Goal: Task Accomplishment & Management: Complete application form

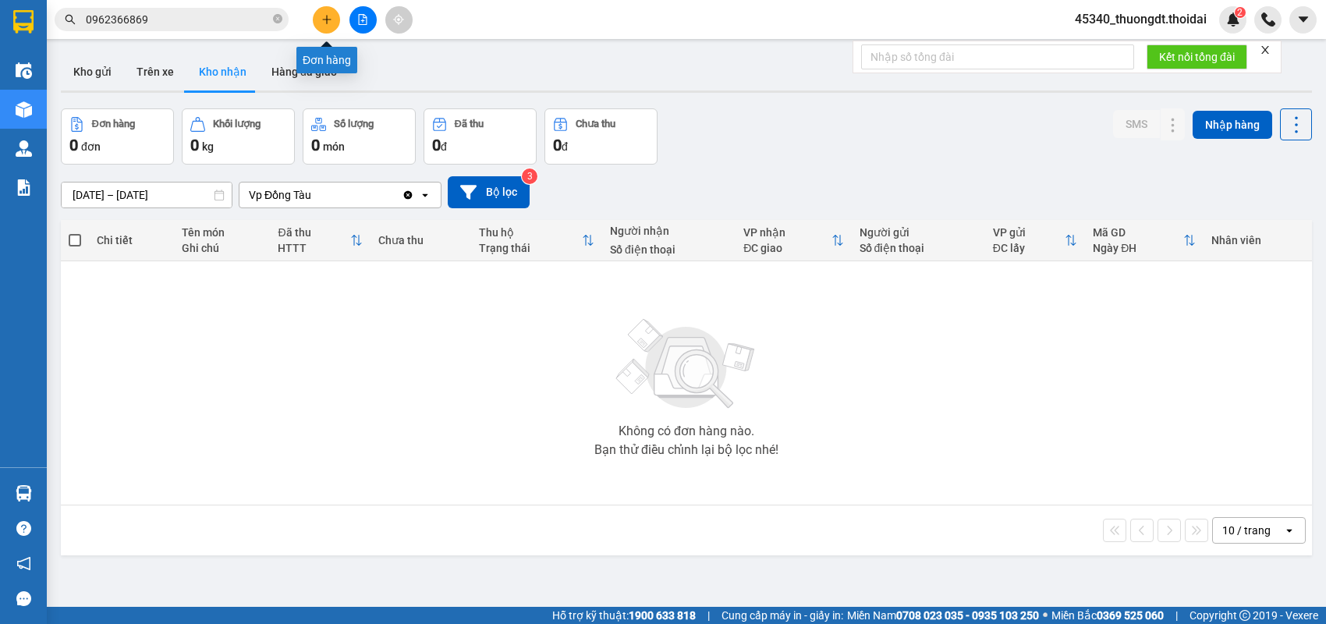
click at [317, 16] on button at bounding box center [326, 19] width 27 height 27
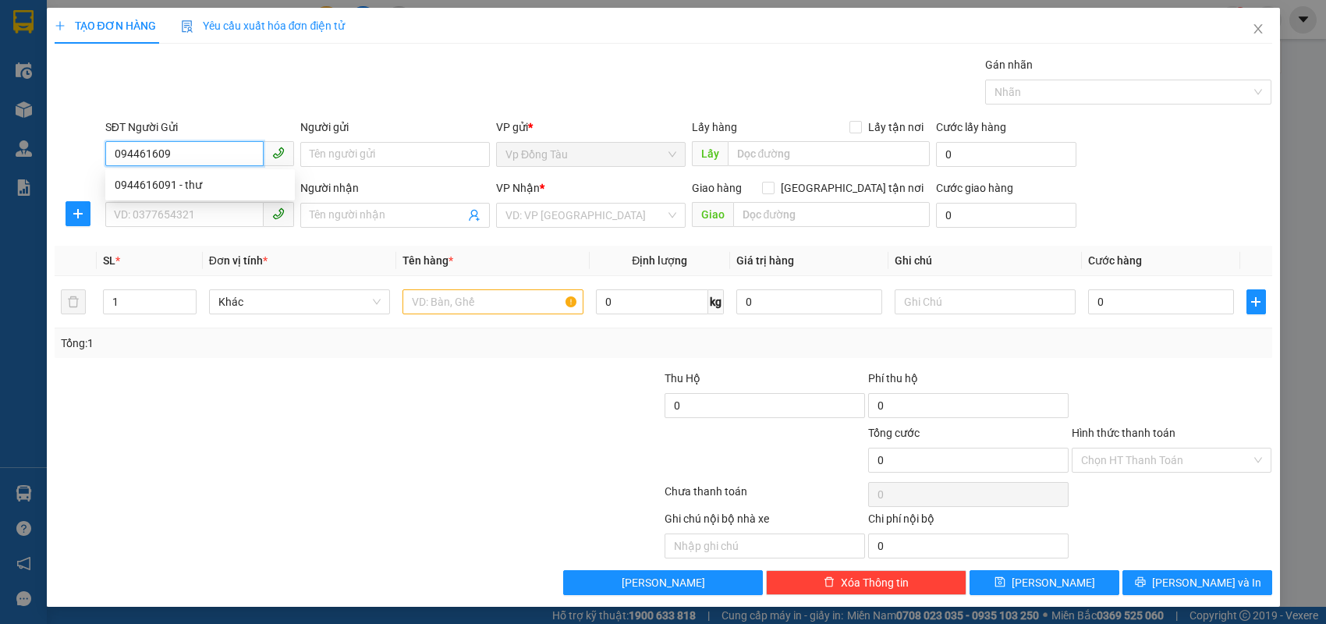
type input "0944616091"
click at [173, 181] on div "0944616091 - thư" at bounding box center [200, 184] width 171 height 17
type input "thư"
type input "0944616091"
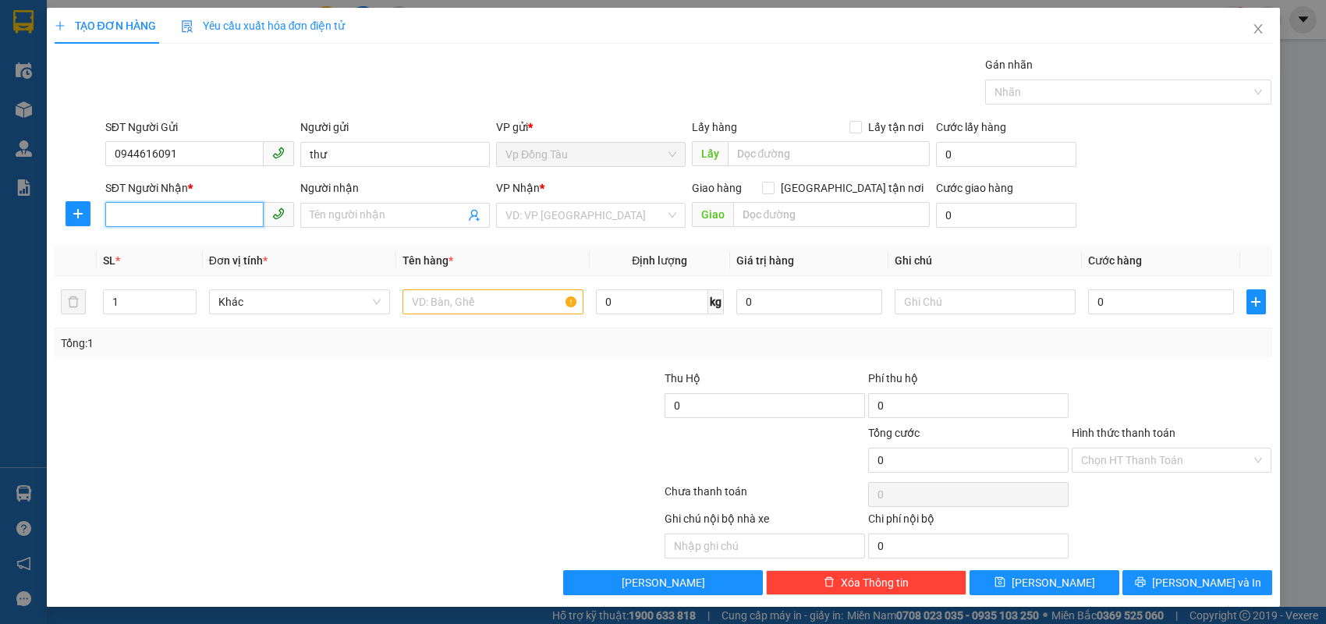
click at [167, 217] on input "SĐT Người Nhận *" at bounding box center [184, 214] width 159 height 25
click at [147, 268] on div "0985823639 - thơm" at bounding box center [200, 270] width 171 height 17
type input "0985823639"
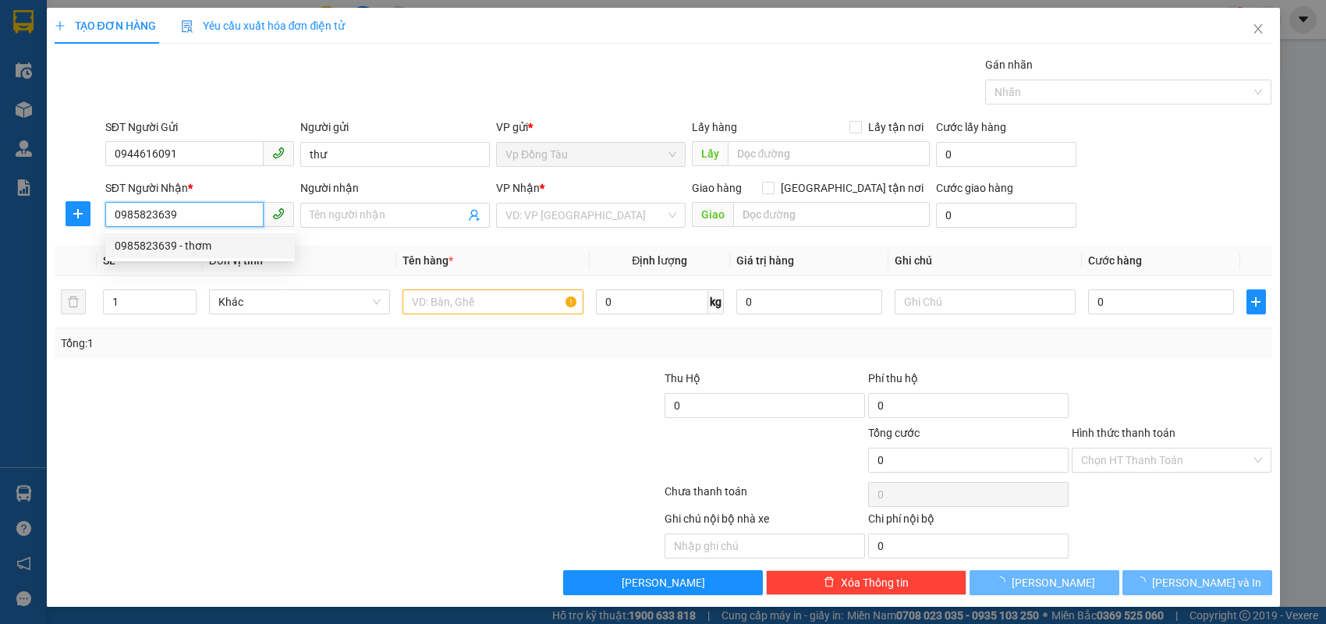
type input "thơm"
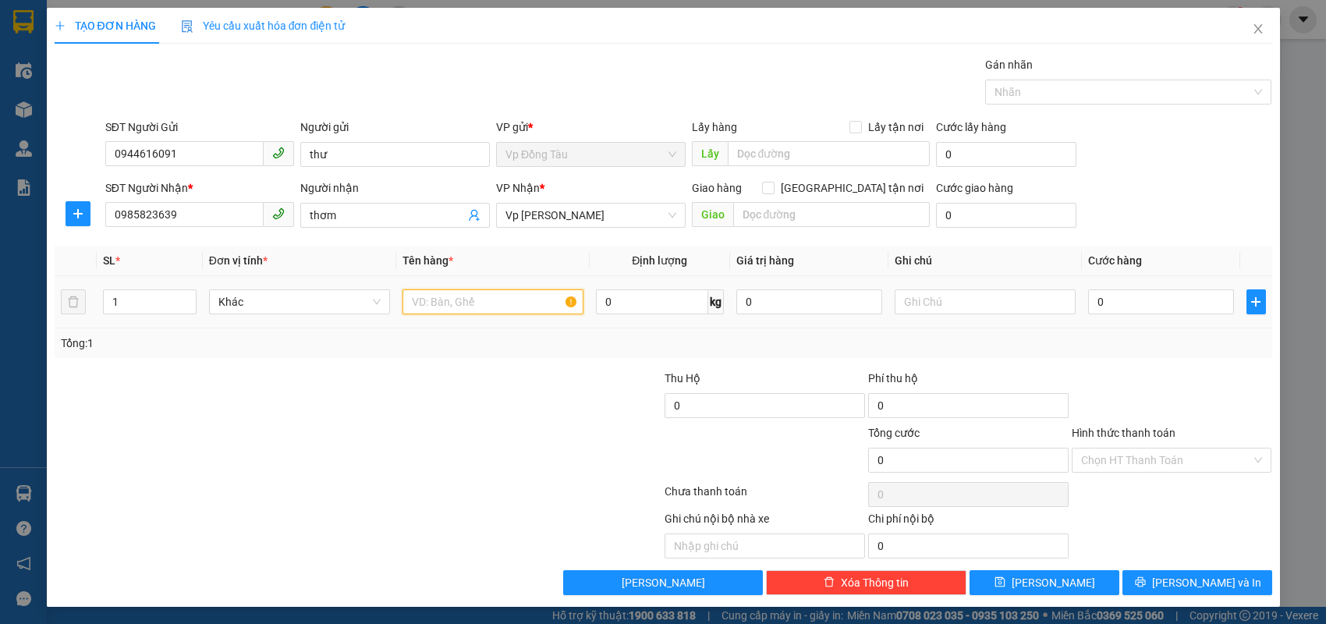
click at [527, 303] on input "text" at bounding box center [493, 301] width 181 height 25
type input "túi đồ màu xanh lá"
click at [659, 311] on input "0" at bounding box center [652, 301] width 112 height 25
click at [1120, 305] on input "0" at bounding box center [1161, 301] width 146 height 25
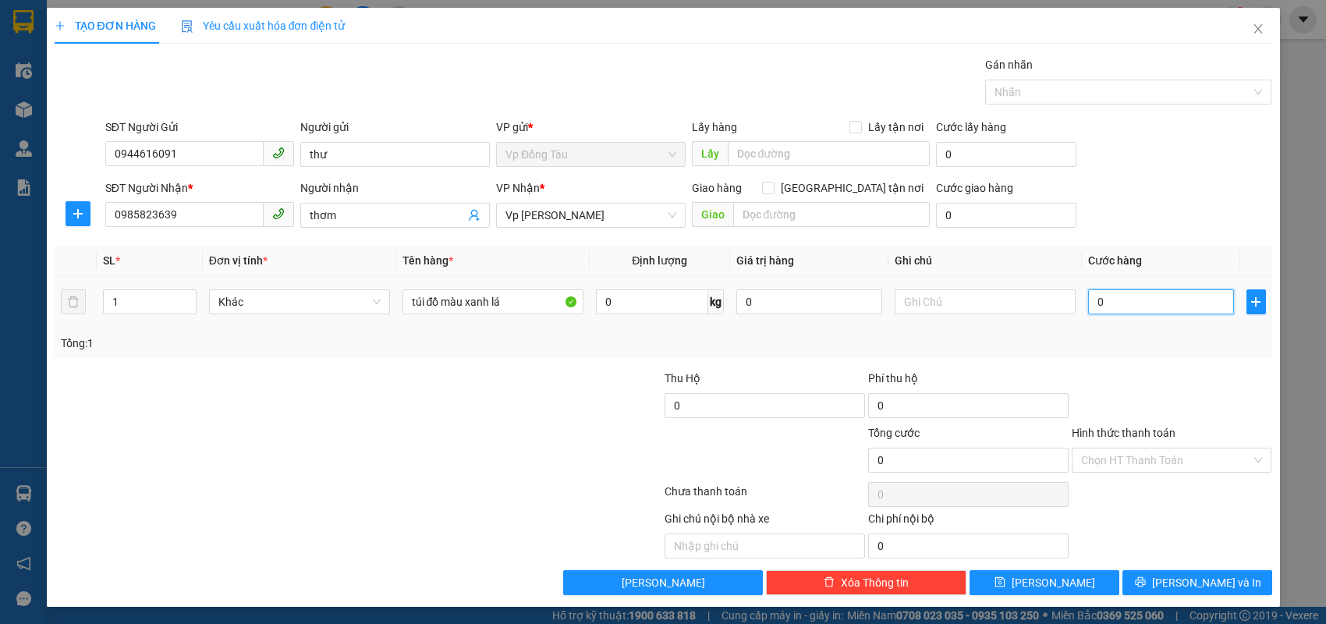
type input "3"
type input "30"
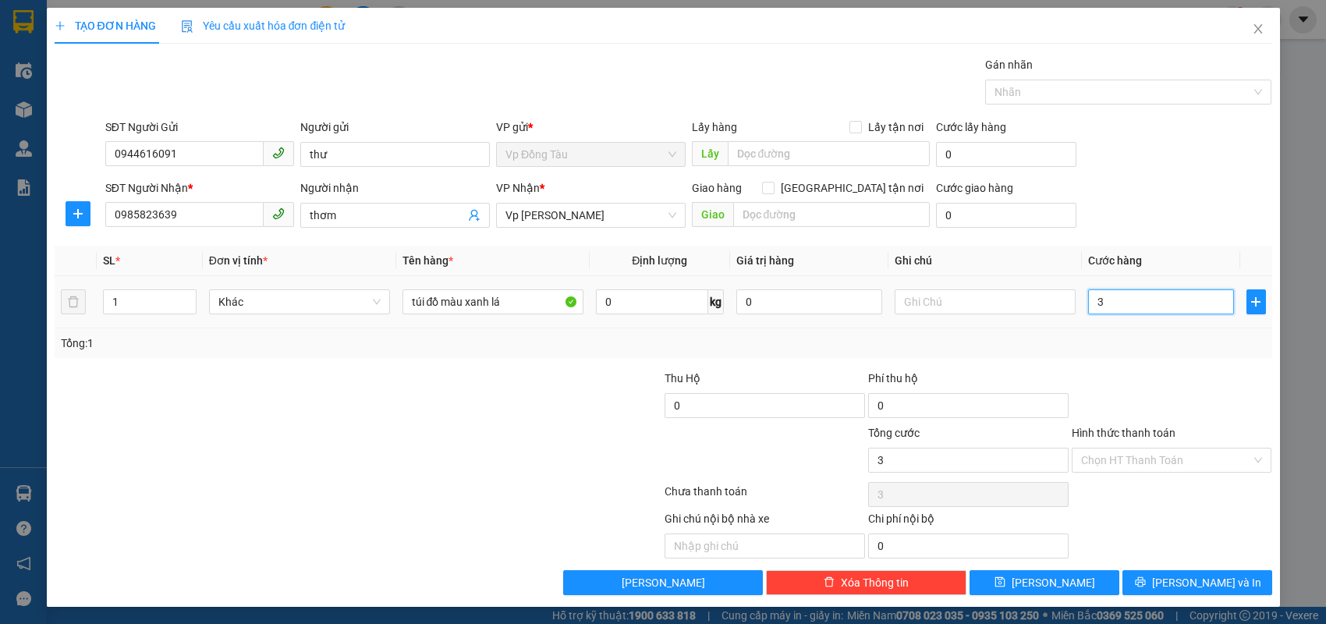
type input "30"
type input "300"
type input "3.000"
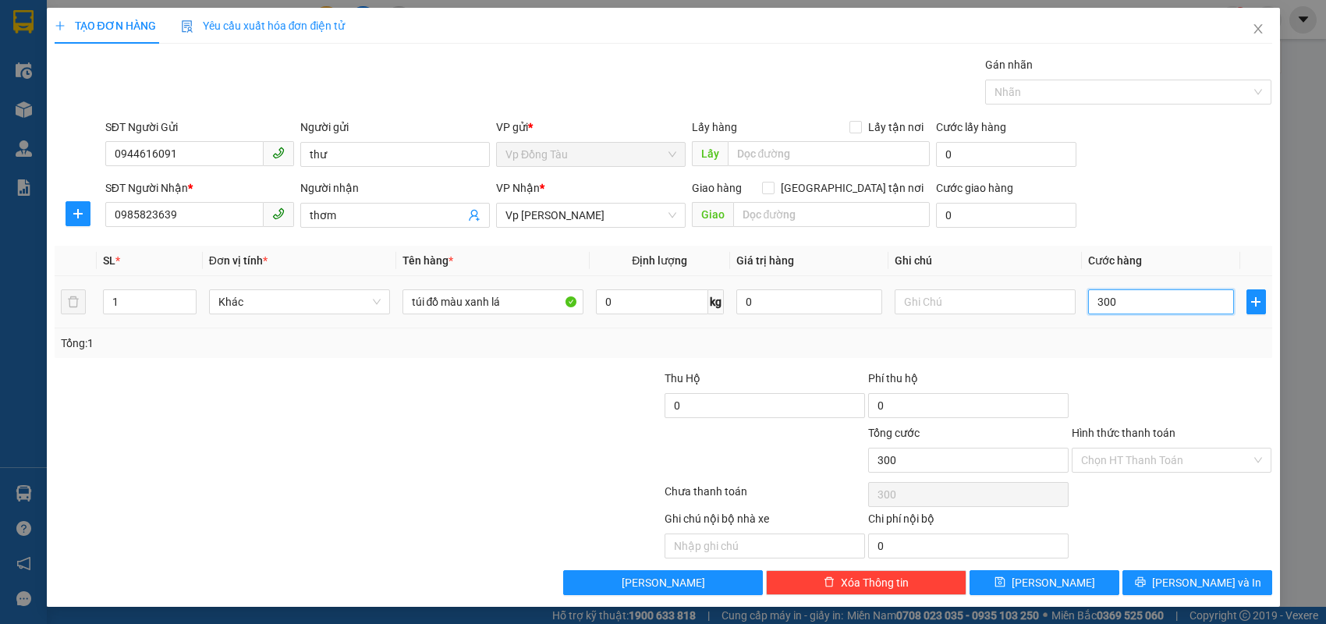
type input "3.000"
type input "30.000"
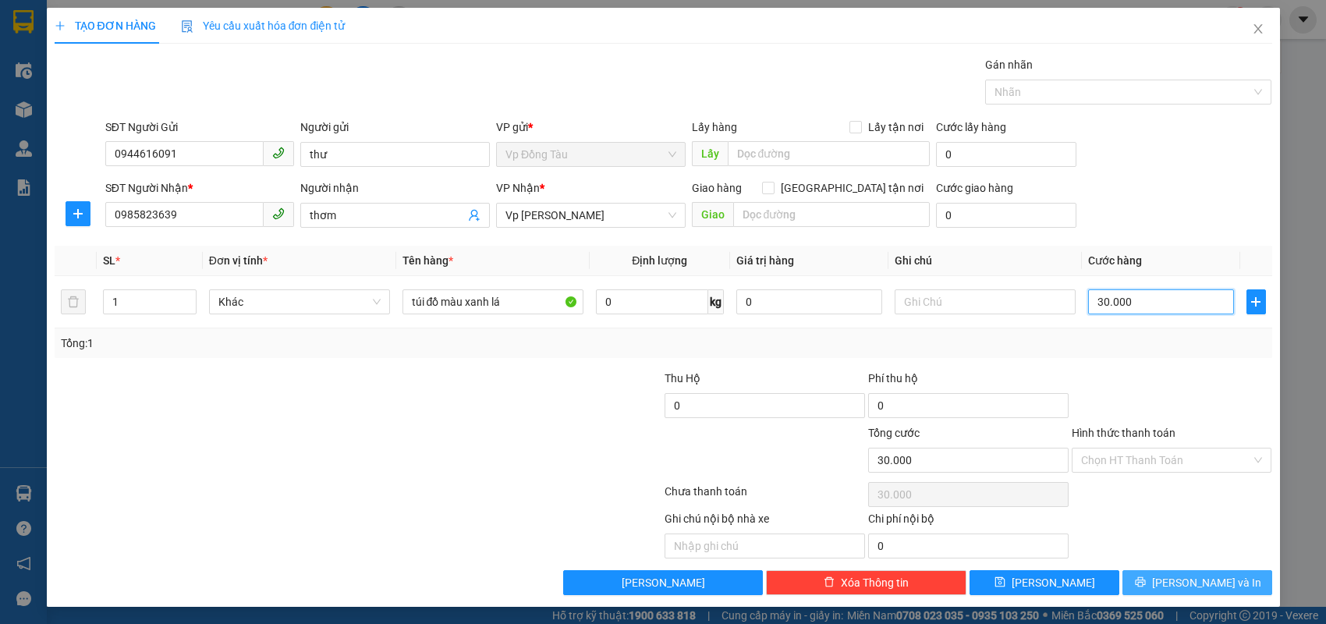
type input "30.000"
click at [1193, 574] on span "[PERSON_NAME] và In" at bounding box center [1206, 582] width 109 height 17
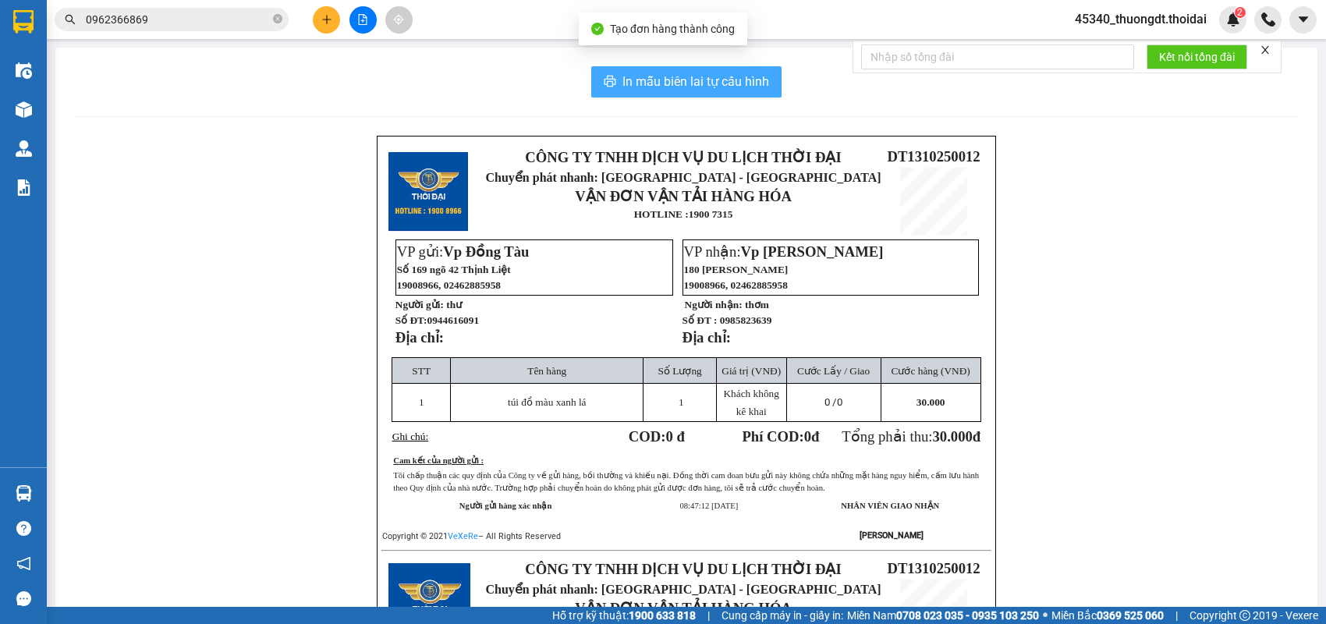
click at [677, 83] on span "In mẫu biên lai tự cấu hình" at bounding box center [696, 82] width 147 height 20
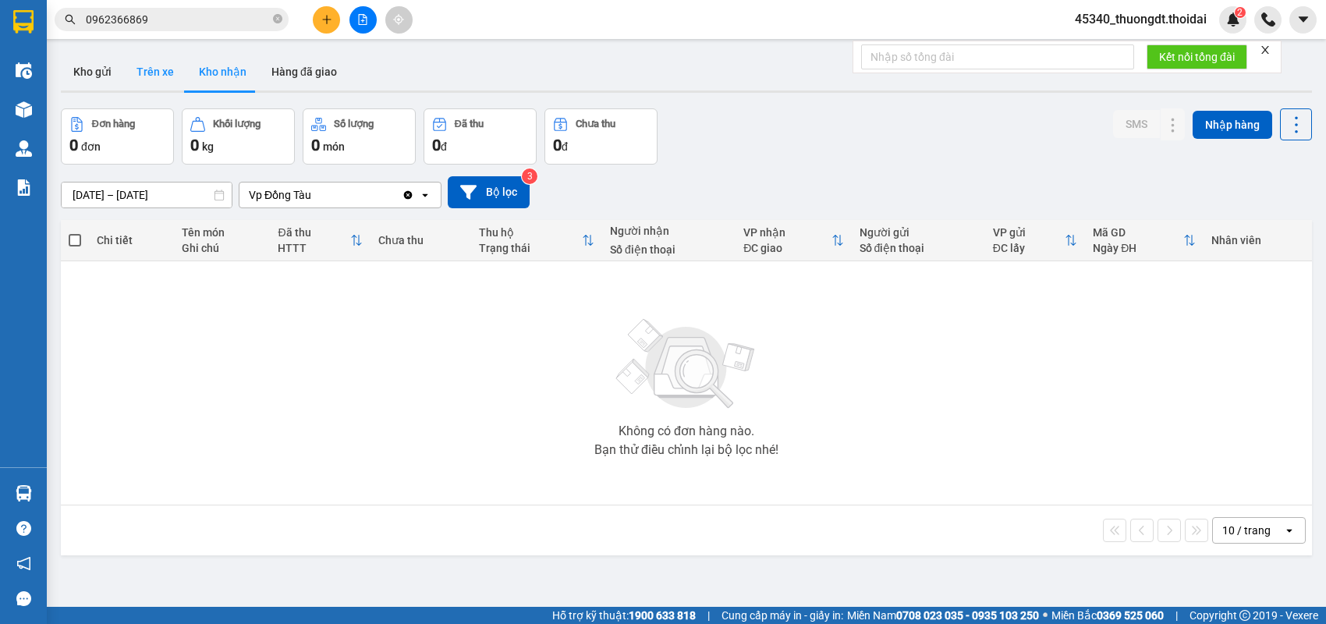
click at [164, 80] on button "Trên xe" at bounding box center [155, 71] width 62 height 37
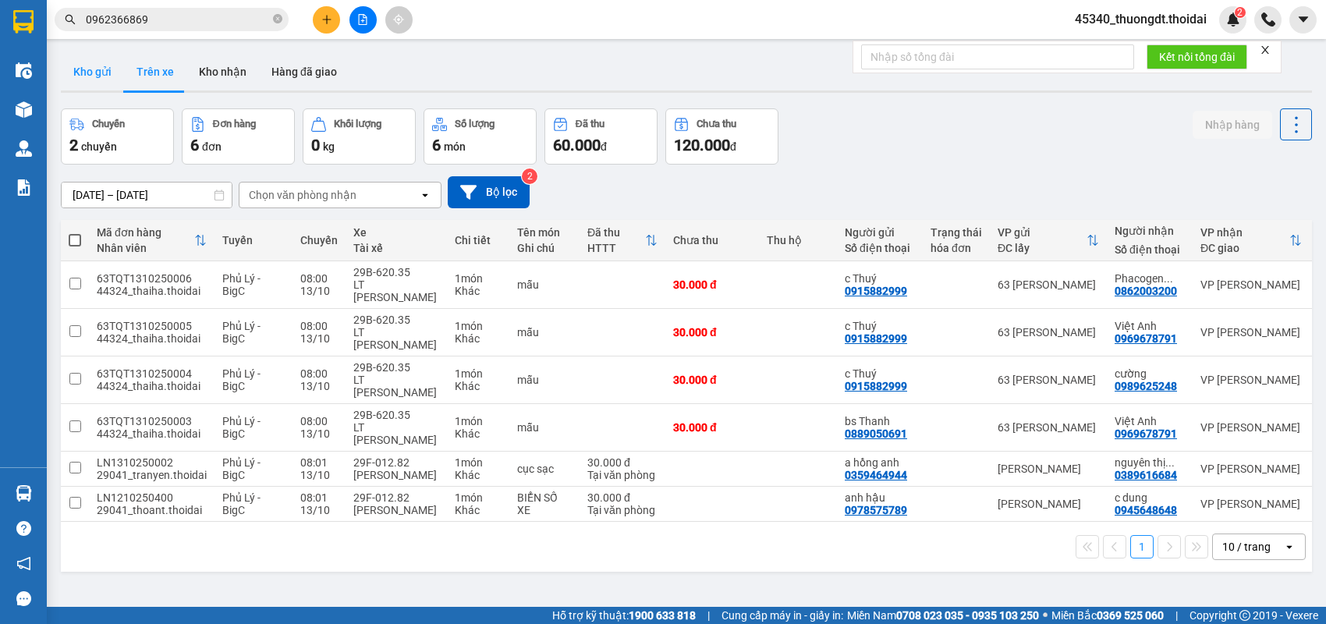
click at [102, 76] on button "Kho gửi" at bounding box center [92, 71] width 63 height 37
